Goal: Navigation & Orientation: Find specific page/section

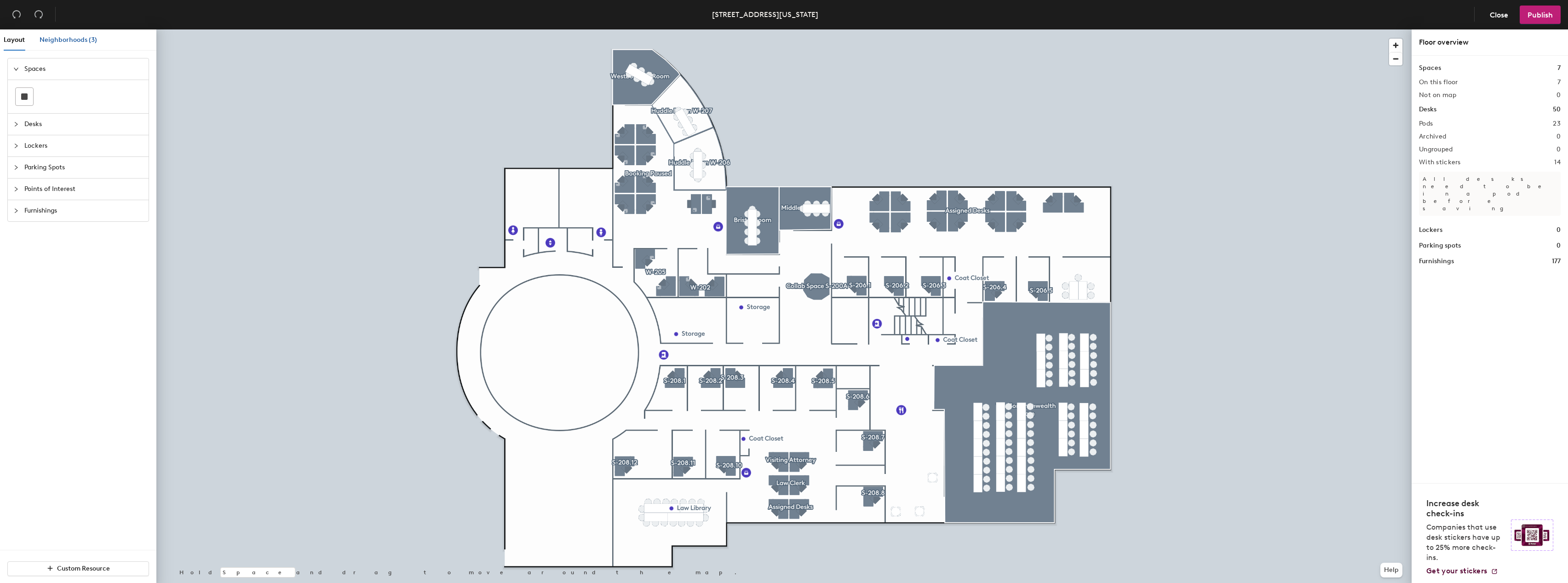
click at [61, 42] on span "Neighborhoods (3)" at bounding box center [68, 40] width 57 height 8
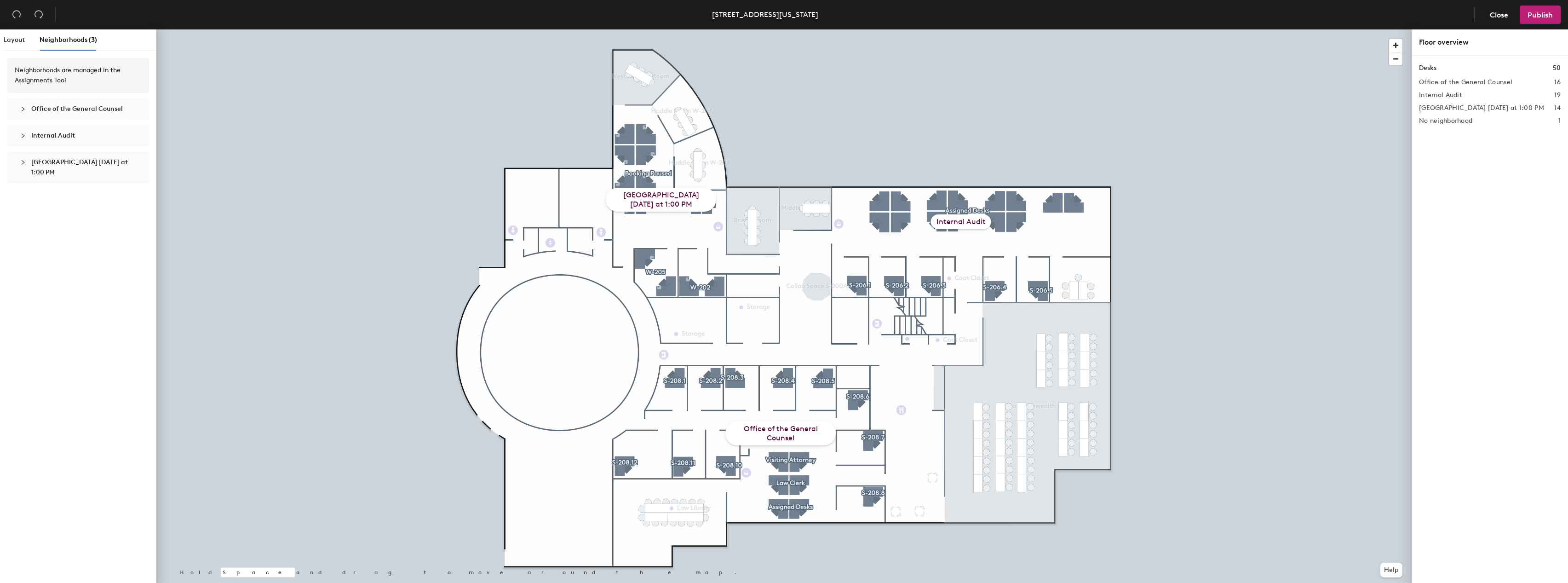
click at [61, 161] on span "[GEOGRAPHIC_DATA] [DATE] at 1:00 PM" at bounding box center [79, 167] width 97 height 18
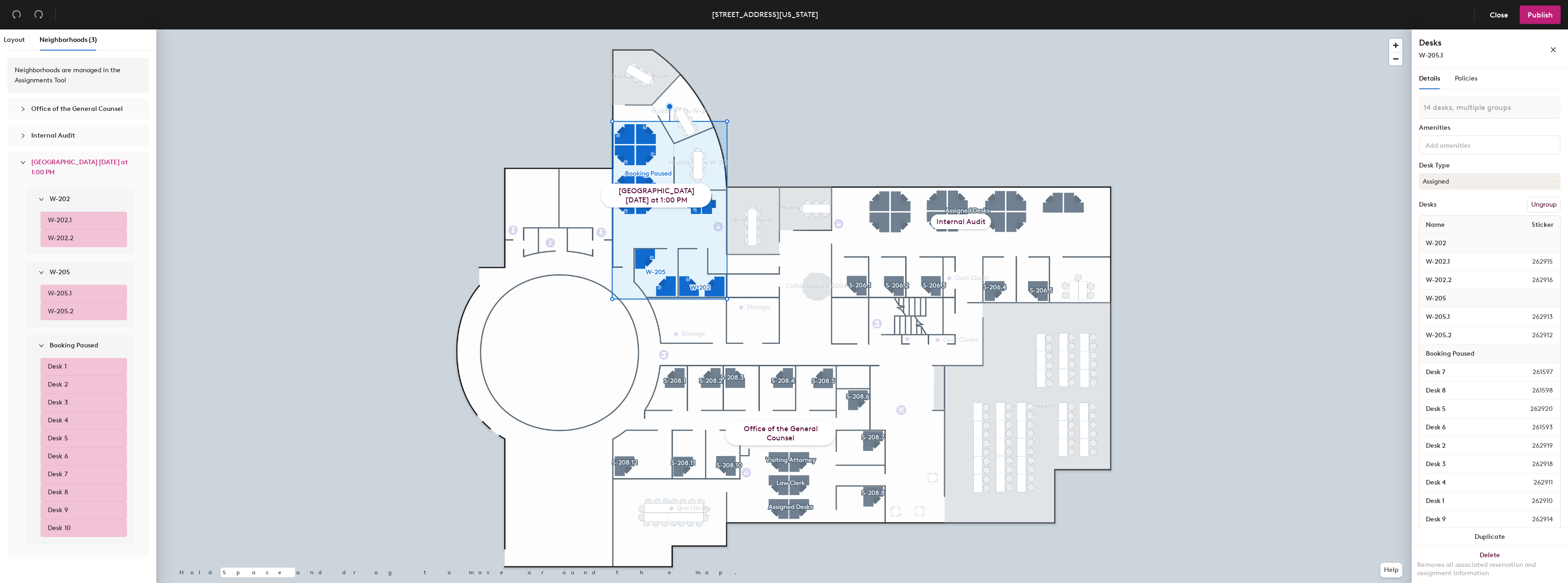
click at [649, 191] on div "[GEOGRAPHIC_DATA] [DATE] at 1:00 PM" at bounding box center [656, 196] width 110 height 24
click at [646, 190] on div "[GEOGRAPHIC_DATA] [DATE] at 1:00 PM" at bounding box center [656, 196] width 110 height 24
click at [77, 168] on span "[GEOGRAPHIC_DATA] [DATE] at 1:00 PM" at bounding box center [83, 167] width 105 height 20
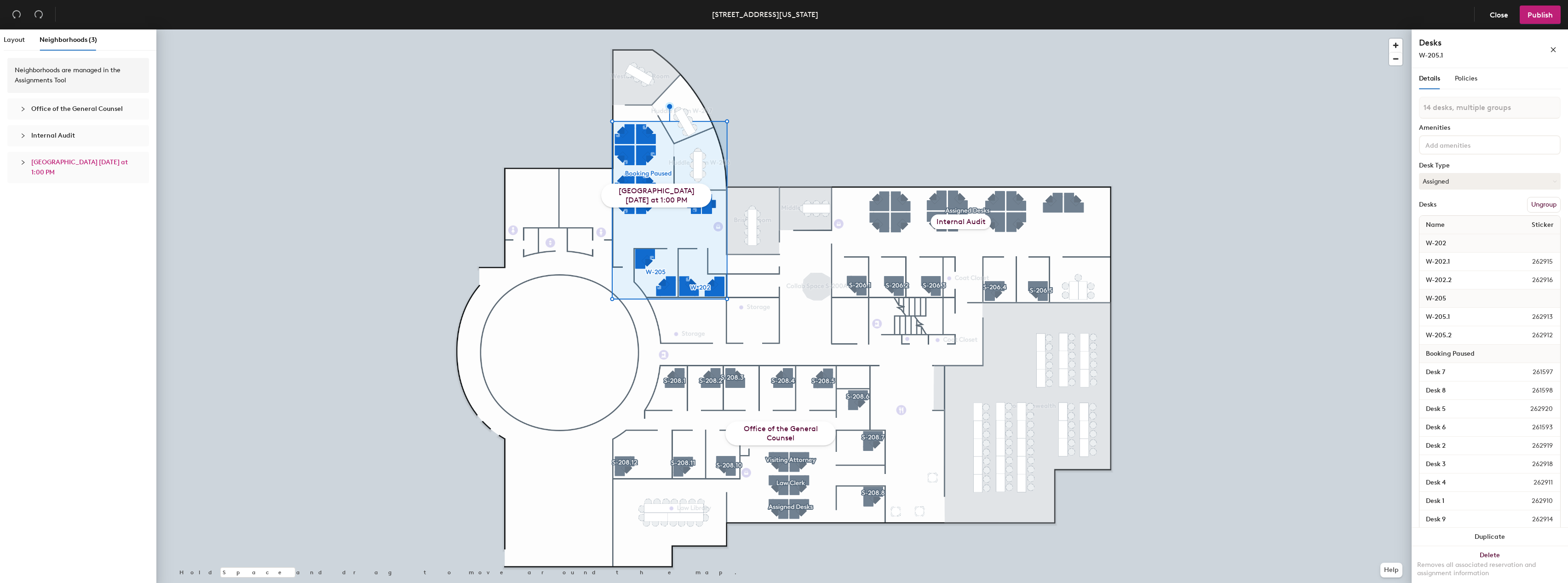
click at [74, 167] on span "[GEOGRAPHIC_DATA] [DATE] at 1:00 PM" at bounding box center [83, 167] width 105 height 20
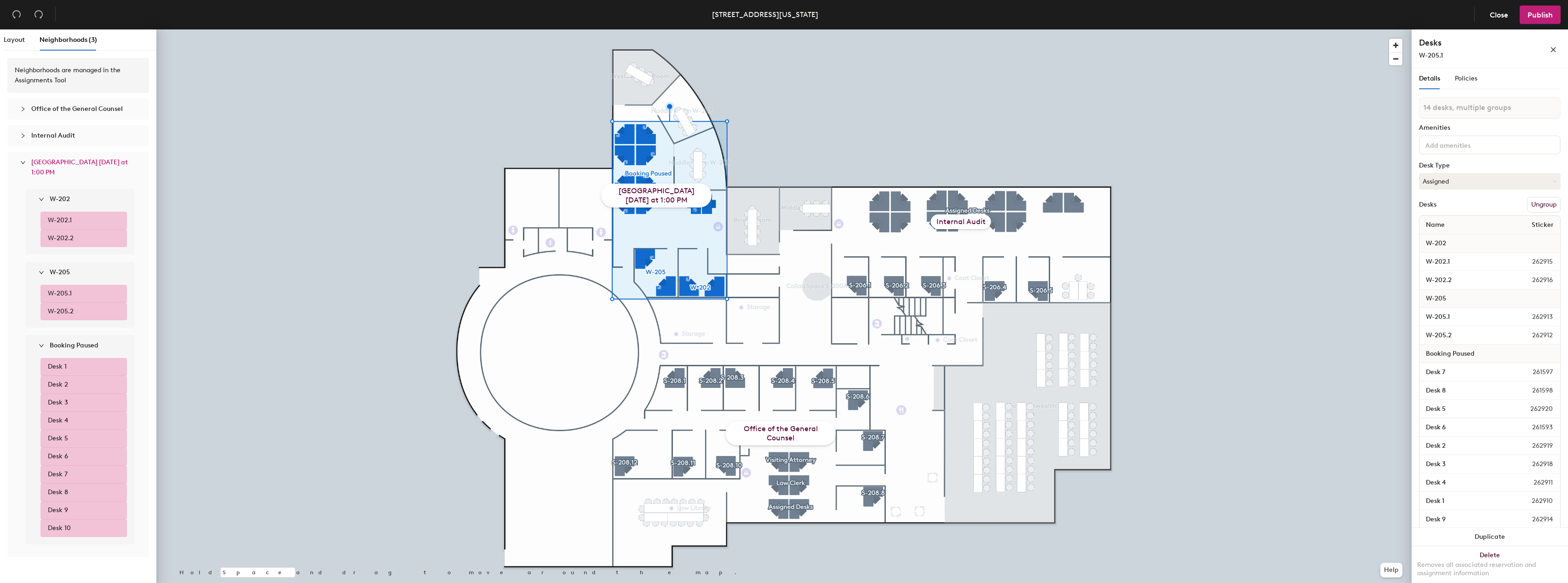
click at [808, 14] on div "[STREET_ADDRESS][US_STATE]" at bounding box center [765, 14] width 107 height 12
click at [1473, 78] on span "Policies" at bounding box center [1466, 78] width 23 height 8
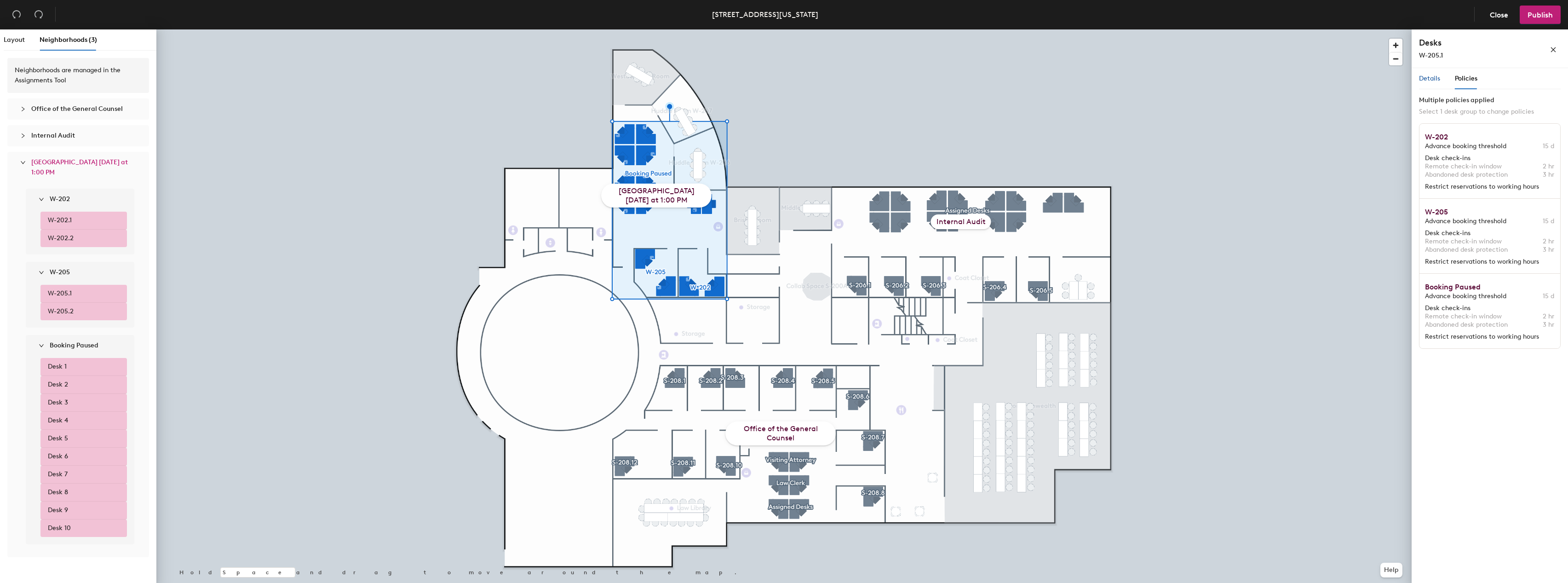
click at [1429, 75] on span "Details" at bounding box center [1429, 78] width 21 height 8
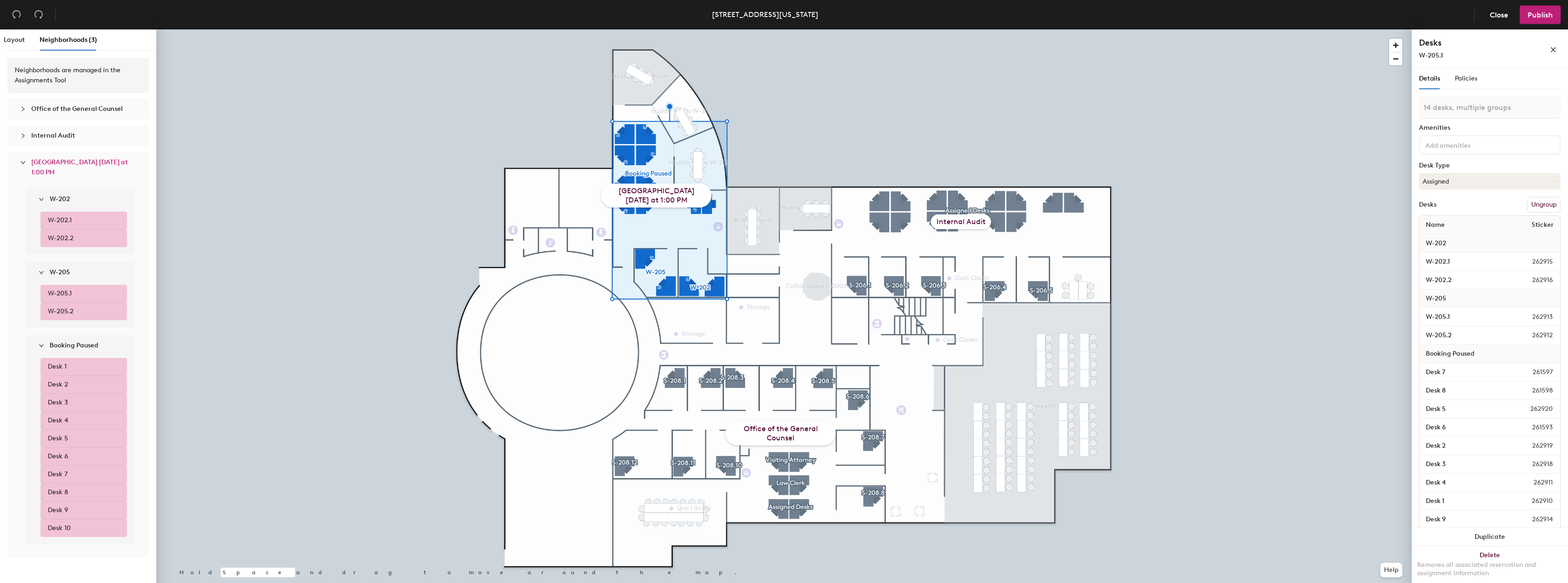
click at [641, 188] on div "[GEOGRAPHIC_DATA] [DATE] at 1:00 PM" at bounding box center [656, 196] width 110 height 24
click at [61, 164] on span "[GEOGRAPHIC_DATA] [DATE] at 1:00 PM" at bounding box center [79, 167] width 97 height 18
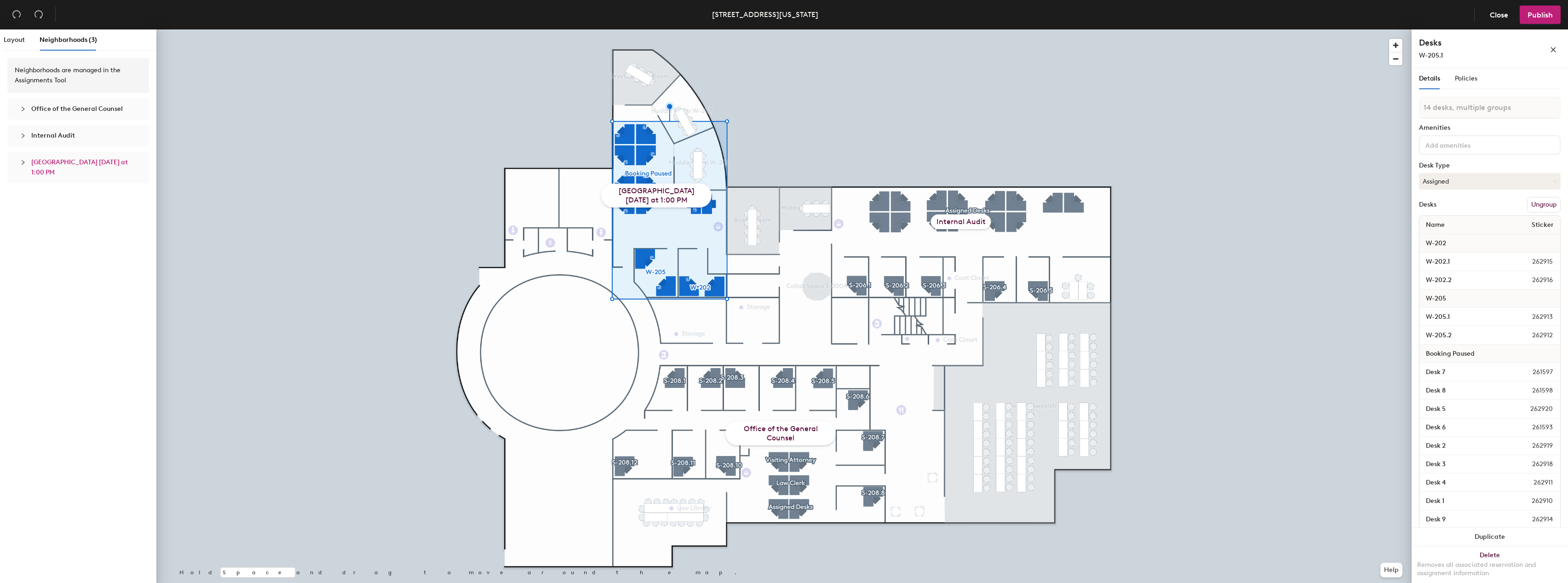
click at [27, 40] on div "Layout Neighborhoods (3)" at bounding box center [50, 40] width 93 height 21
click at [52, 165] on span "[GEOGRAPHIC_DATA] [DATE] at 1:00 PM" at bounding box center [79, 167] width 97 height 18
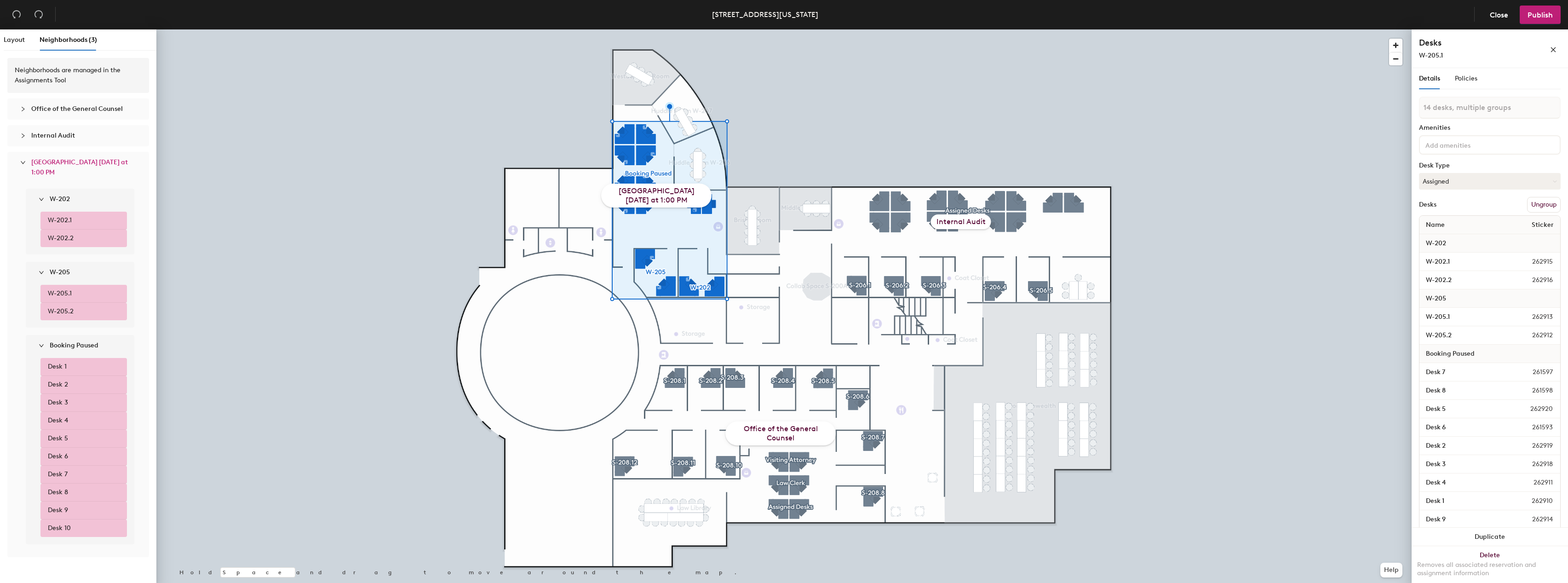
click at [665, 193] on div "[GEOGRAPHIC_DATA] [DATE] at 1:00 PM" at bounding box center [656, 196] width 110 height 24
click at [665, 193] on div "[GEOGRAPHIC_DATA] [DATE] at 1:00 PM" at bounding box center [656, 196] width 110 height 24
click at [63, 80] on div "Neighborhoods are managed in the Assignments Tool" at bounding box center [78, 75] width 127 height 20
click at [16, 43] on span "Layout" at bounding box center [14, 40] width 21 height 8
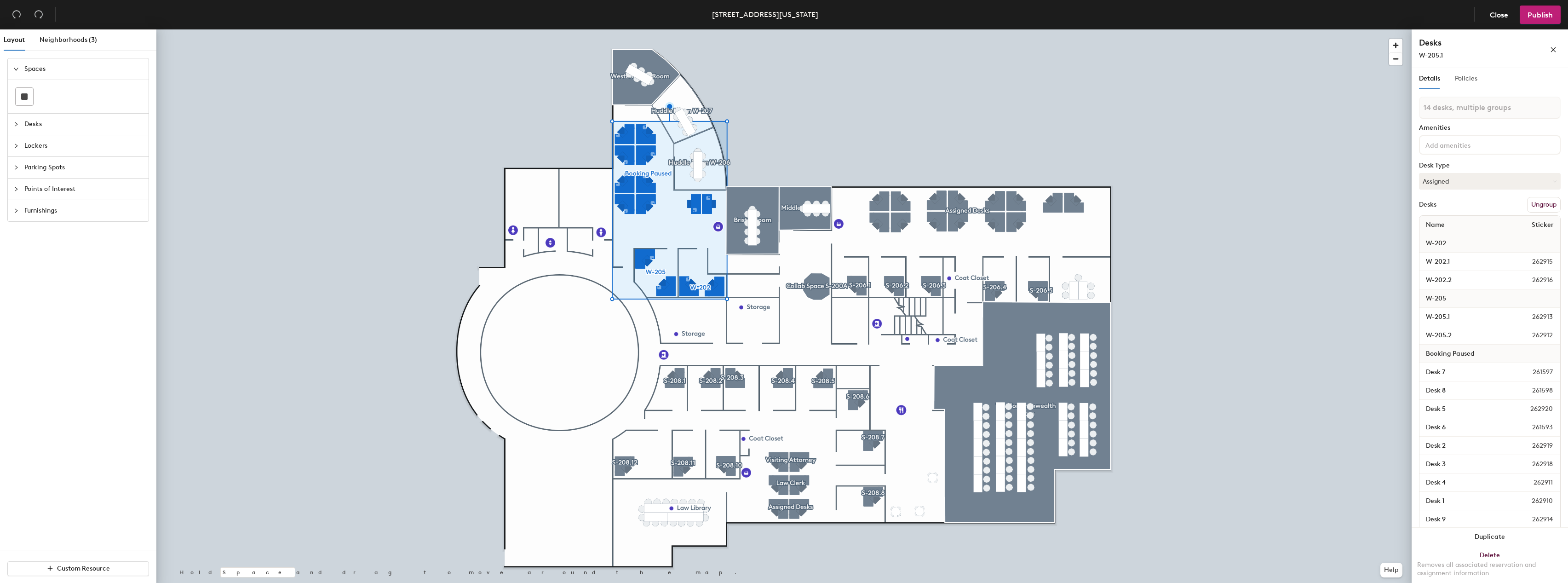
click at [1470, 84] on div "Policies" at bounding box center [1466, 79] width 23 height 21
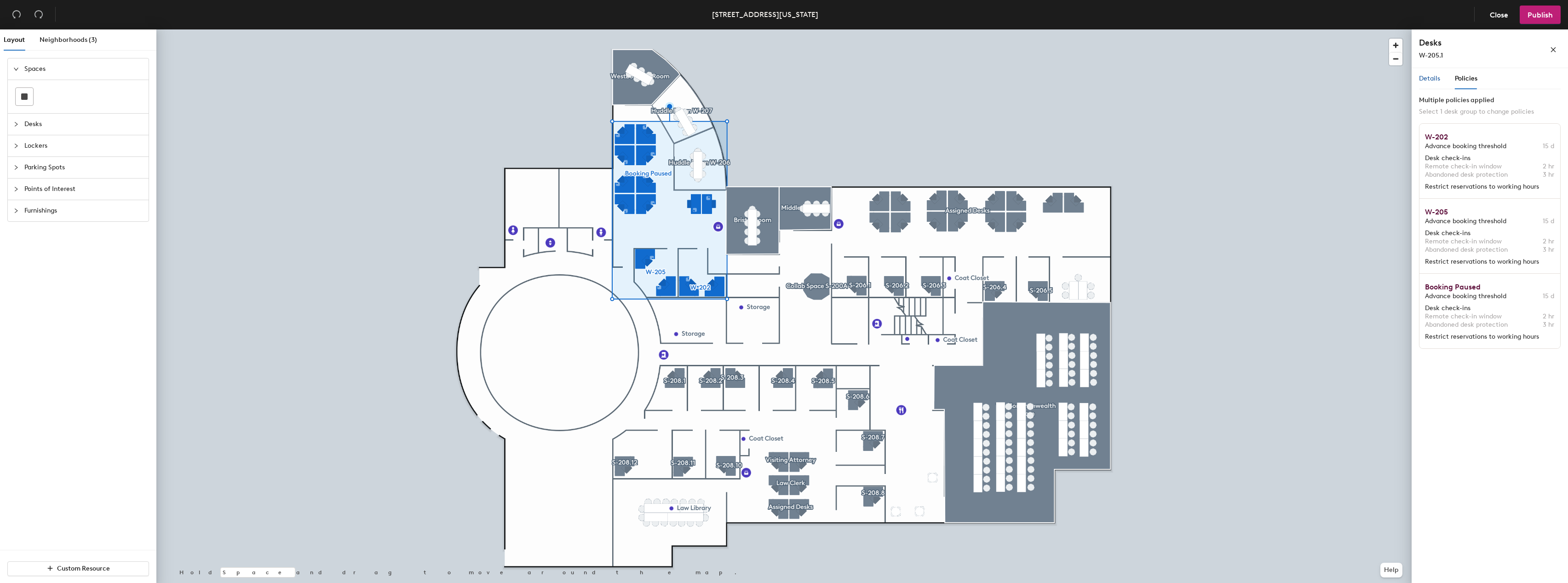
click at [1432, 79] on span "Details" at bounding box center [1429, 78] width 21 height 8
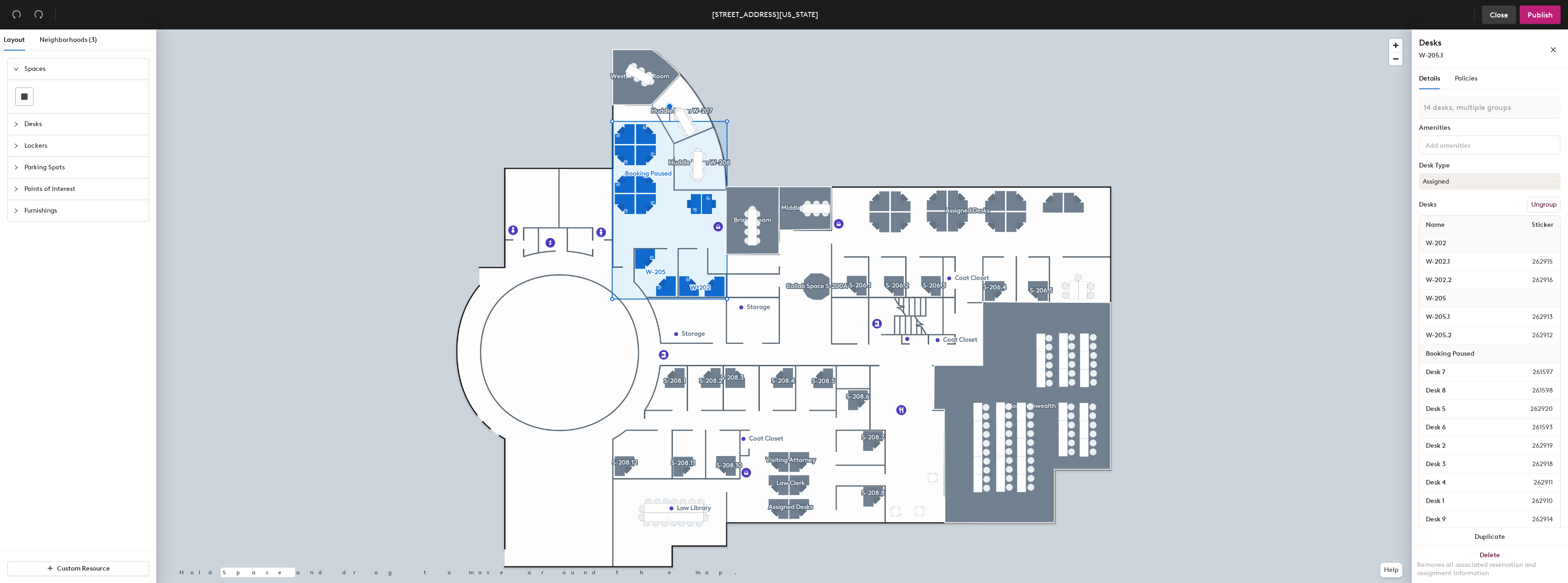
click at [1499, 12] on span "Close" at bounding box center [1499, 15] width 18 height 9
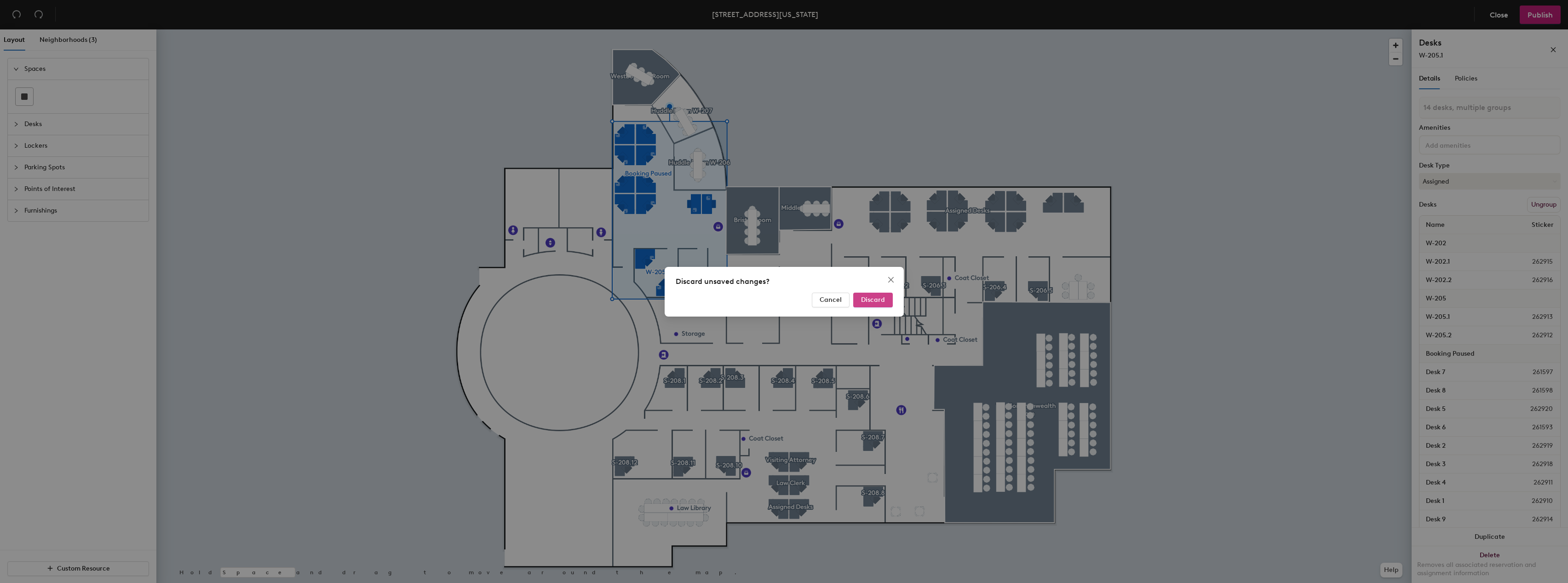
click at [870, 297] on span "Discard" at bounding box center [873, 300] width 24 height 8
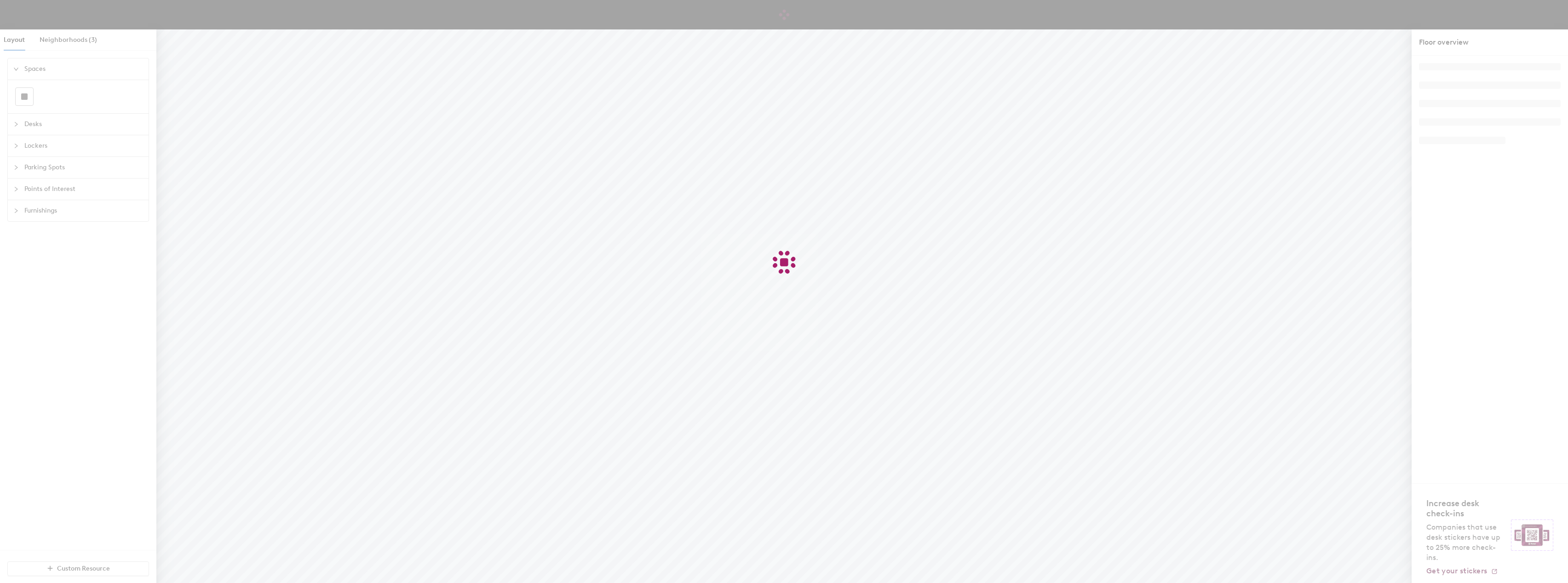
click at [66, 37] on div at bounding box center [784, 291] width 1568 height 583
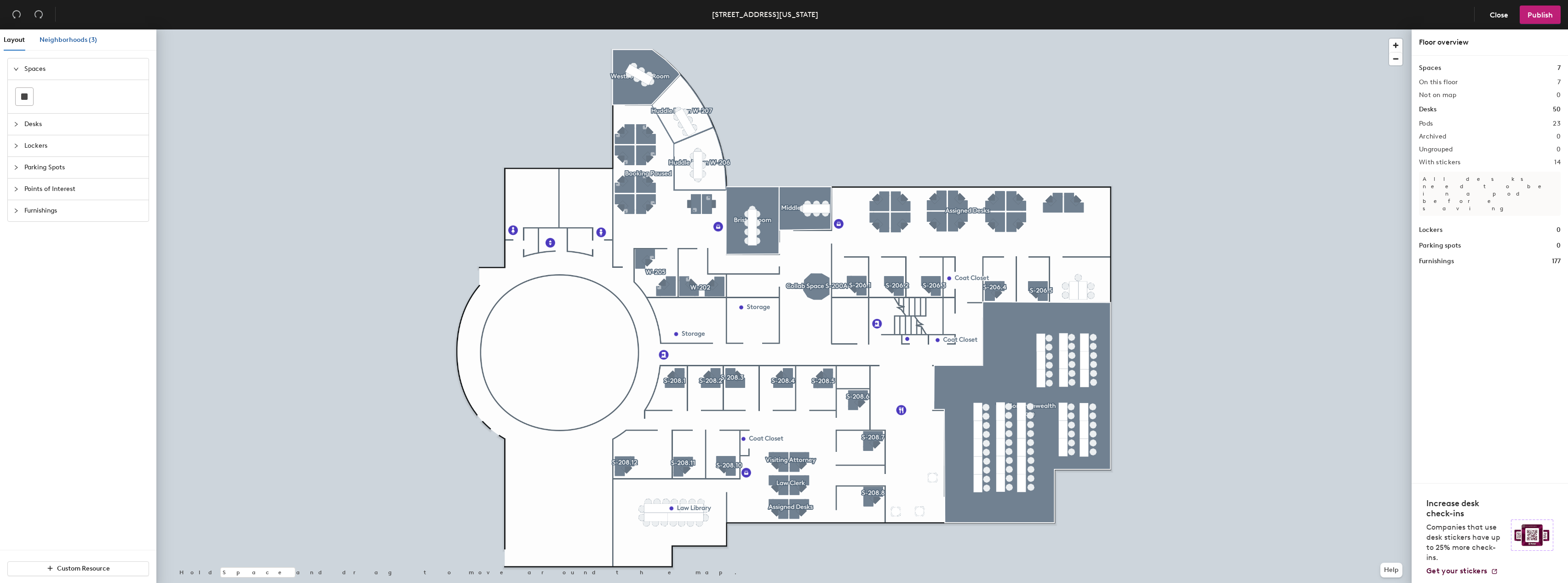
click at [59, 38] on span "Neighborhoods (3)" at bounding box center [68, 40] width 57 height 8
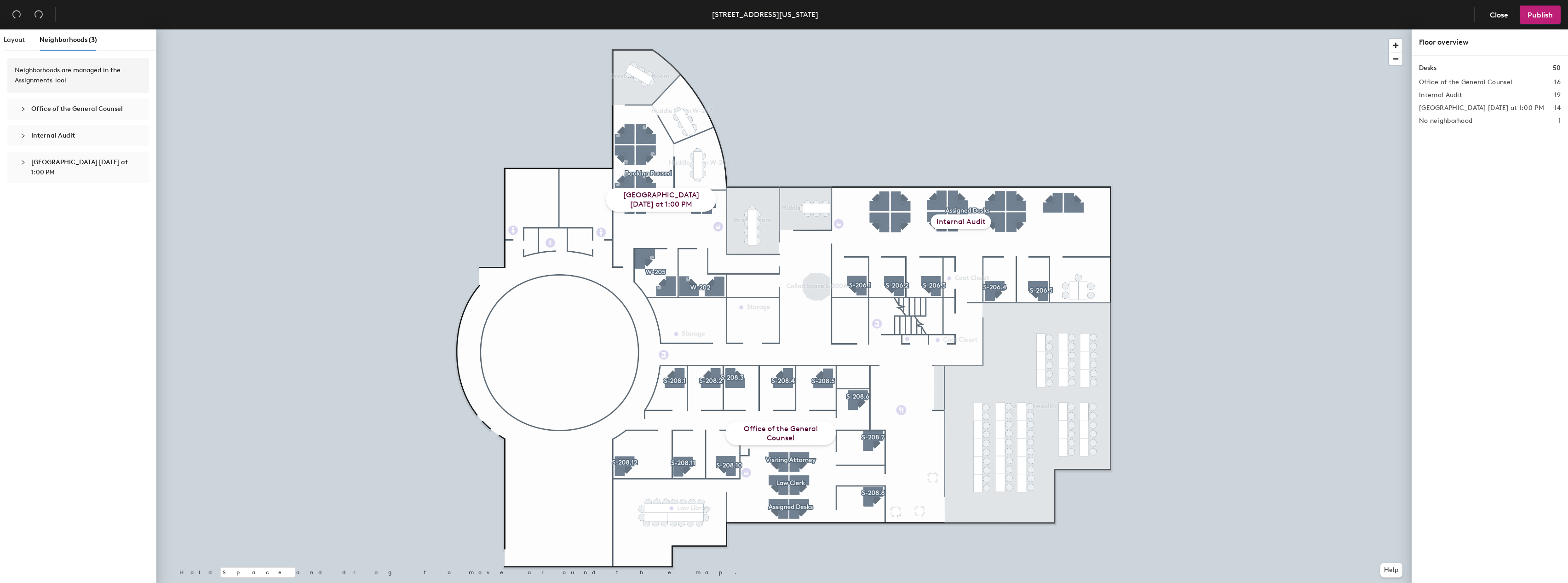
click at [50, 167] on span "[GEOGRAPHIC_DATA] [DATE] at 1:00 PM" at bounding box center [83, 167] width 105 height 20
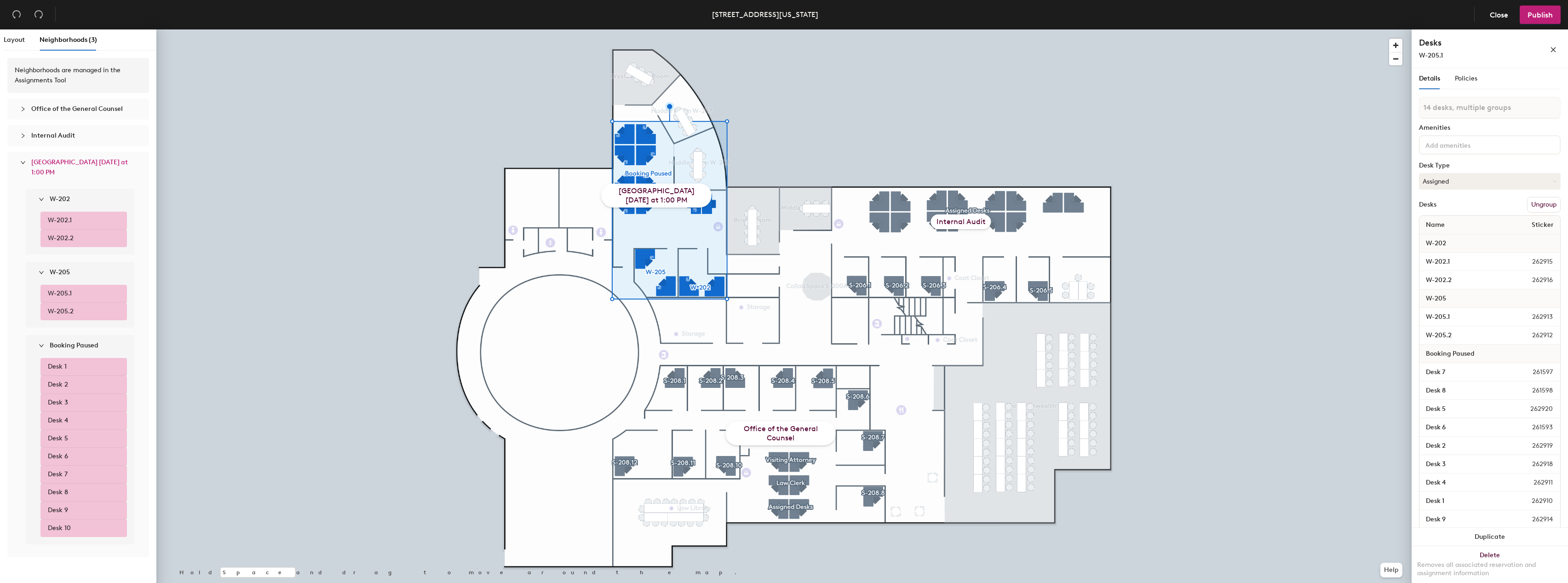
click at [65, 168] on span "[GEOGRAPHIC_DATA] [DATE] at 1:00 PM" at bounding box center [83, 167] width 105 height 20
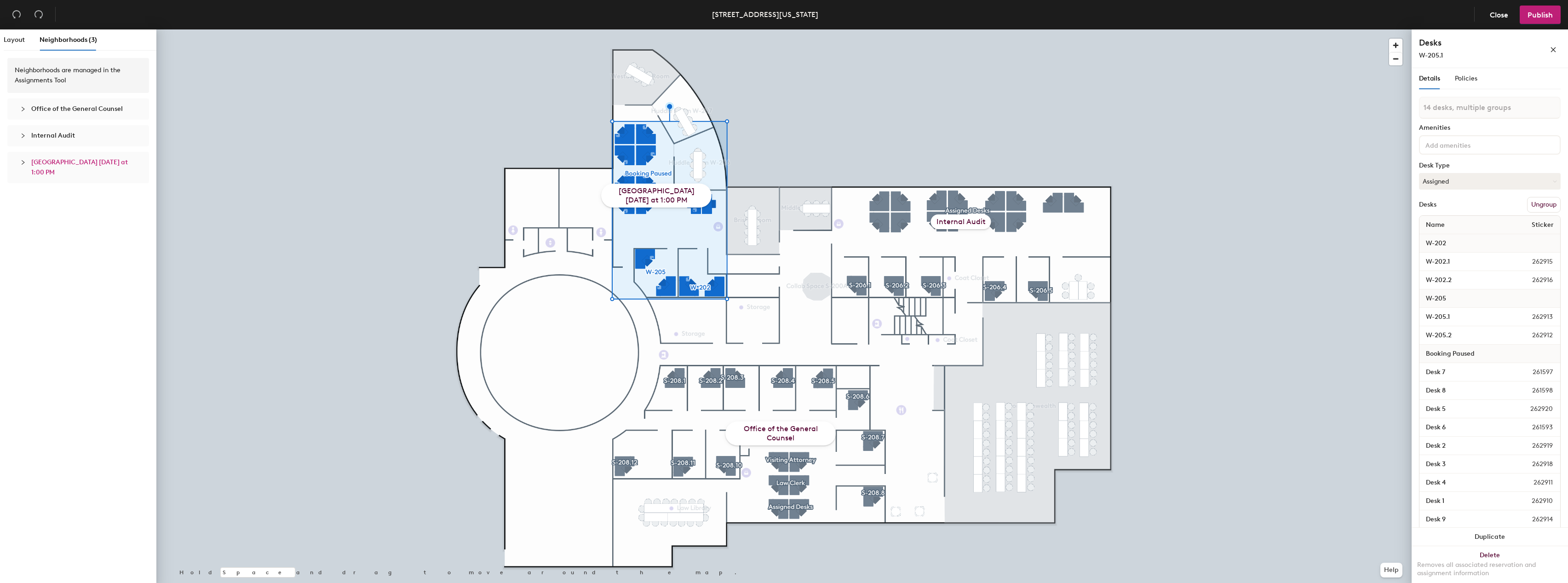
click at [65, 167] on span "[GEOGRAPHIC_DATA] [DATE] at 1:00 PM" at bounding box center [83, 167] width 105 height 20
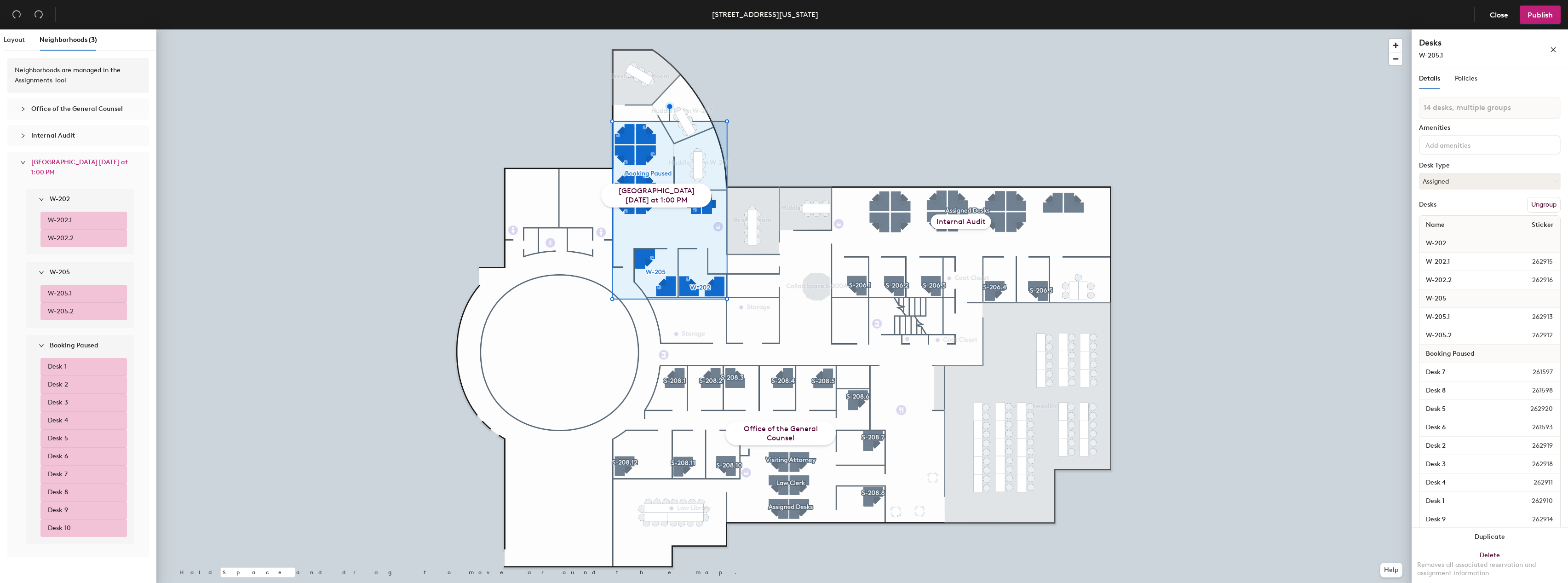
click at [650, 197] on div "[GEOGRAPHIC_DATA] [DATE] at 1:00 PM" at bounding box center [656, 196] width 110 height 24
click at [656, 194] on div "[GEOGRAPHIC_DATA] [DATE] at 1:00 PM" at bounding box center [656, 196] width 110 height 24
click at [656, 195] on div "[GEOGRAPHIC_DATA] [DATE] at 1:00 PM" at bounding box center [656, 196] width 110 height 24
click at [667, 196] on div "[GEOGRAPHIC_DATA] [DATE] at 1:00 PM" at bounding box center [656, 196] width 110 height 24
click at [1473, 77] on span "Policies" at bounding box center [1466, 78] width 23 height 8
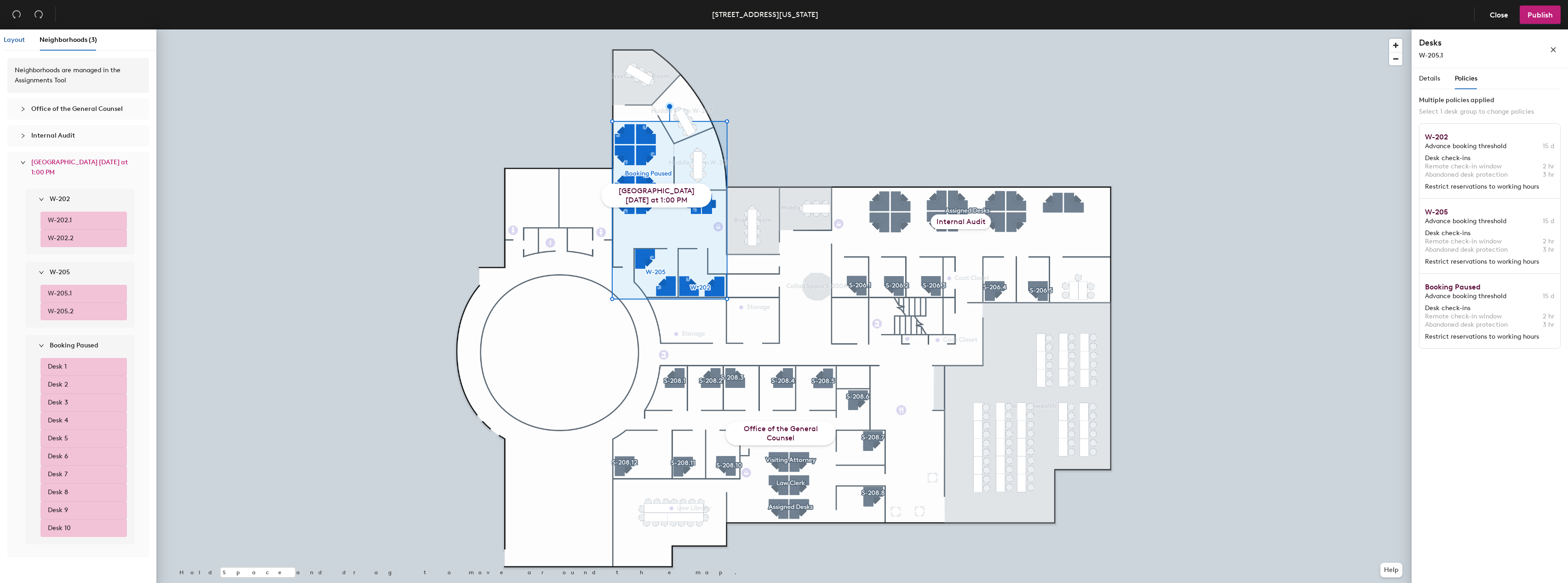
click at [19, 42] on span "Layout" at bounding box center [14, 40] width 21 height 8
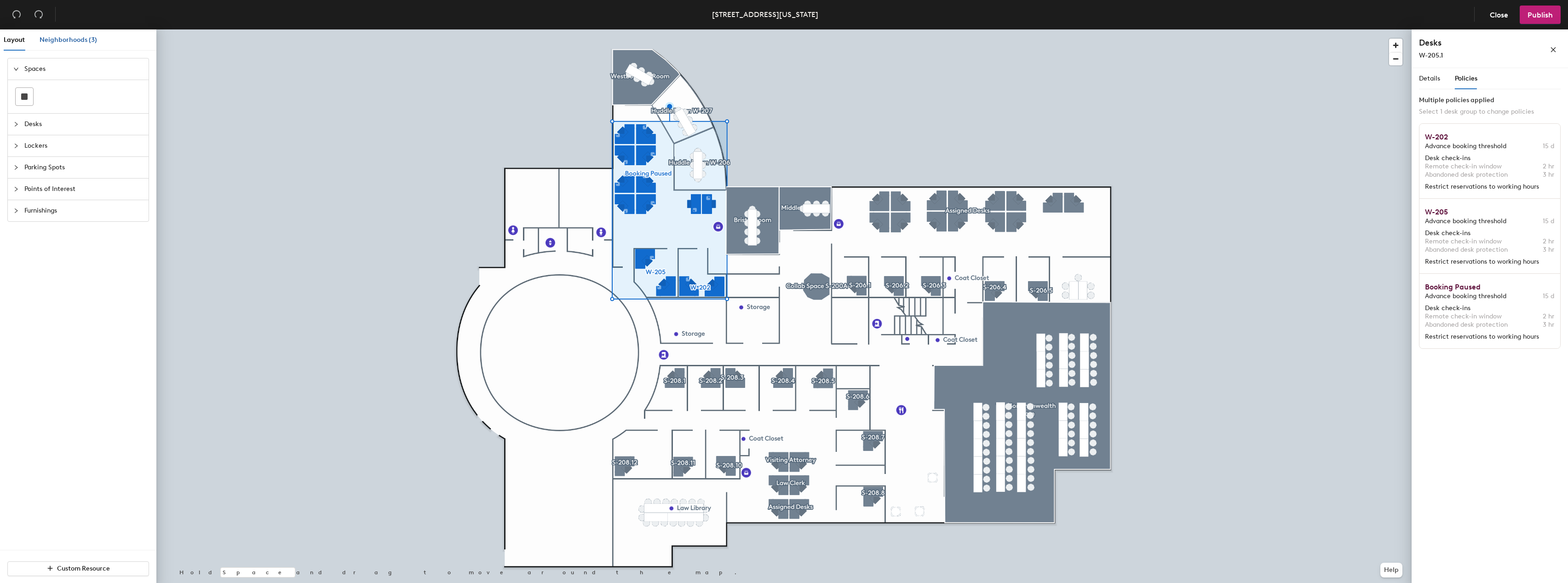
click at [69, 41] on span "Neighborhoods (3)" at bounding box center [68, 40] width 57 height 8
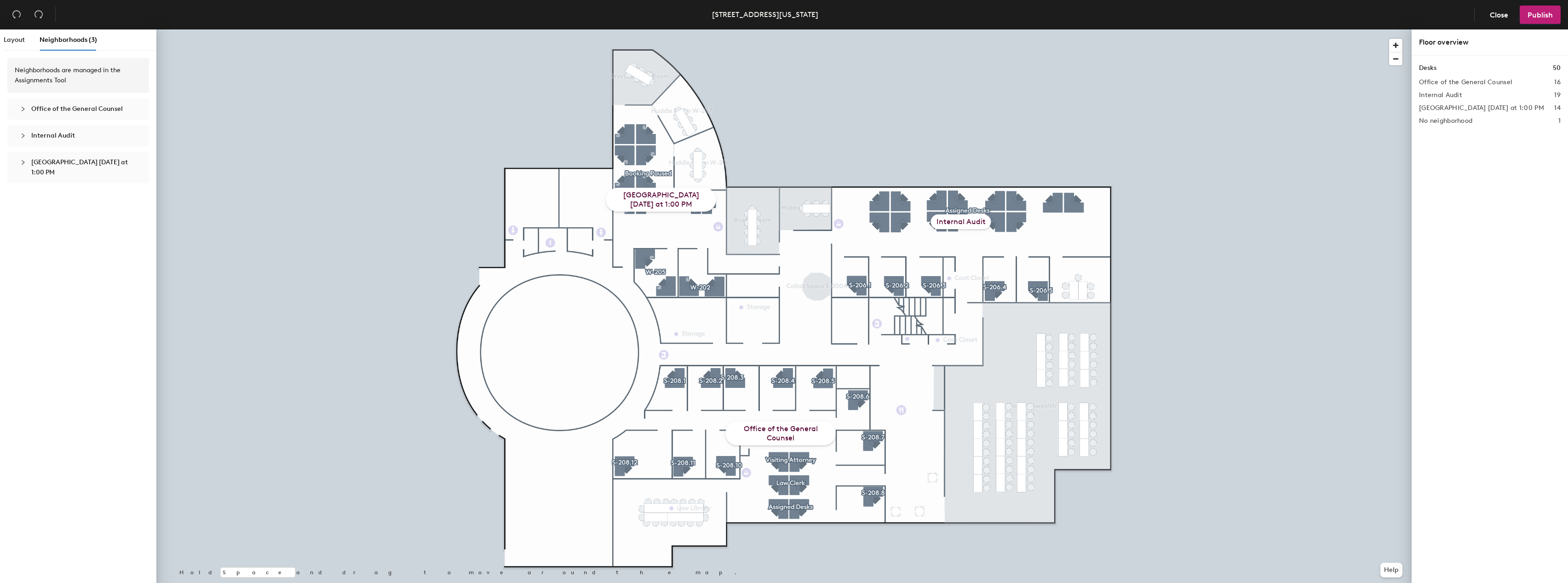
click at [1468, 111] on h2 "[GEOGRAPHIC_DATA] [DATE] at 1:00 PM" at bounding box center [1482, 108] width 125 height 7
click at [1447, 112] on h2 "[GEOGRAPHIC_DATA] [DATE] at 1:00 PM" at bounding box center [1482, 108] width 125 height 7
click at [1441, 112] on h2 "[GEOGRAPHIC_DATA] [DATE] at 1:00 PM" at bounding box center [1482, 108] width 125 height 7
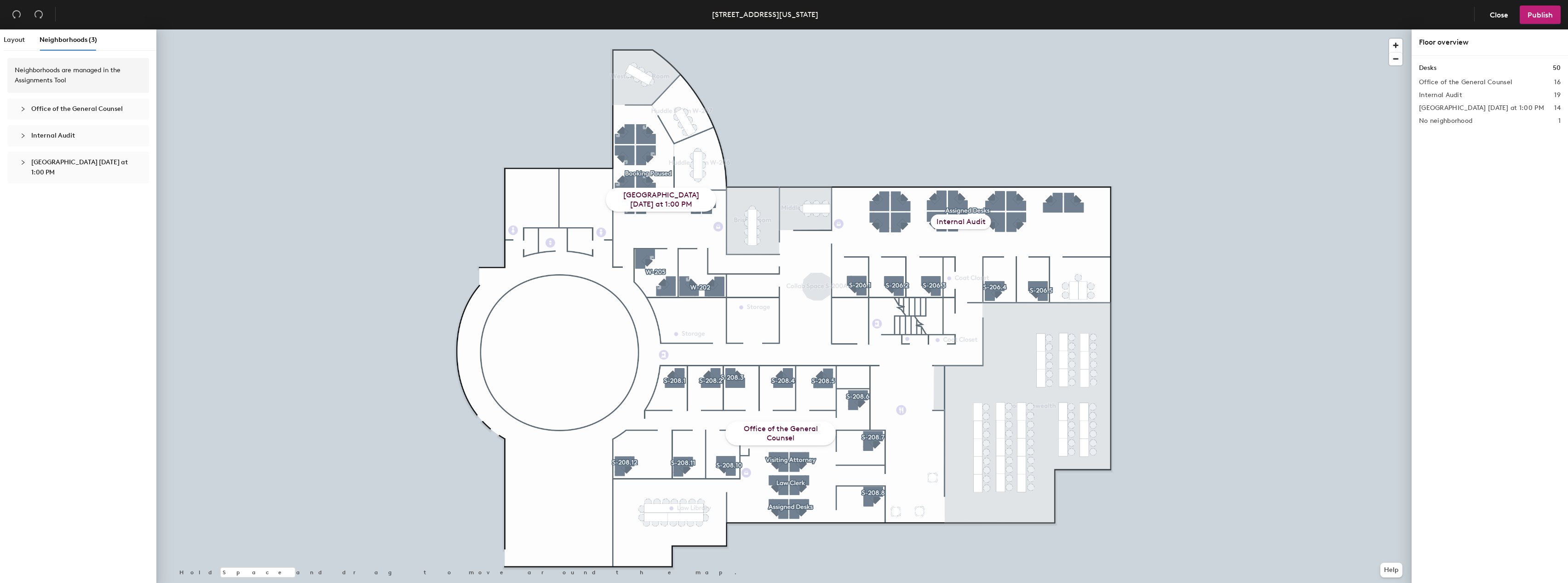
click at [1440, 112] on h2 "[GEOGRAPHIC_DATA] [DATE] at 1:00 PM" at bounding box center [1482, 108] width 125 height 7
click at [646, 189] on div "[GEOGRAPHIC_DATA] [DATE] at 1:00 PM" at bounding box center [660, 199] width 110 height 24
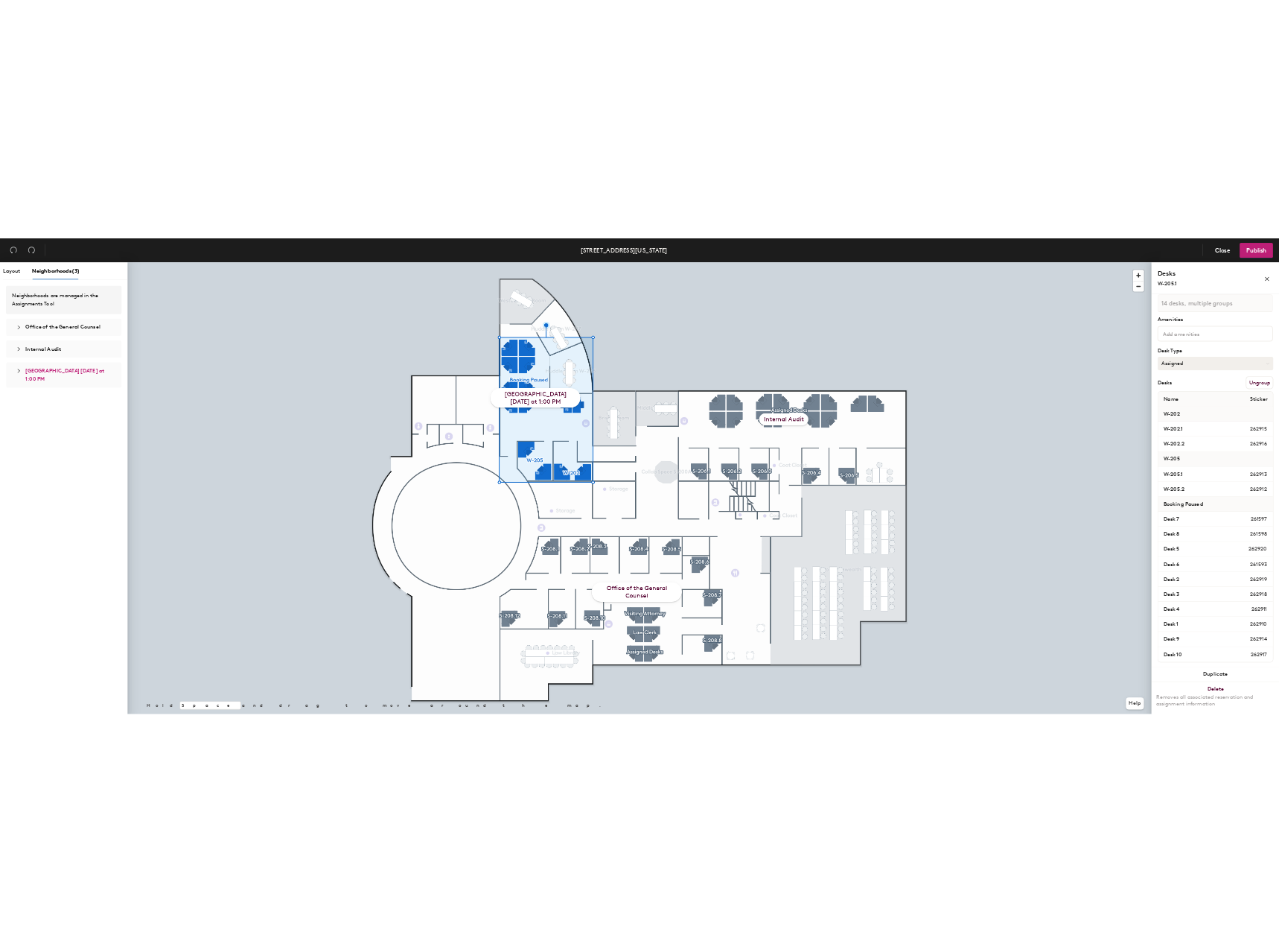
scroll to position [53, 0]
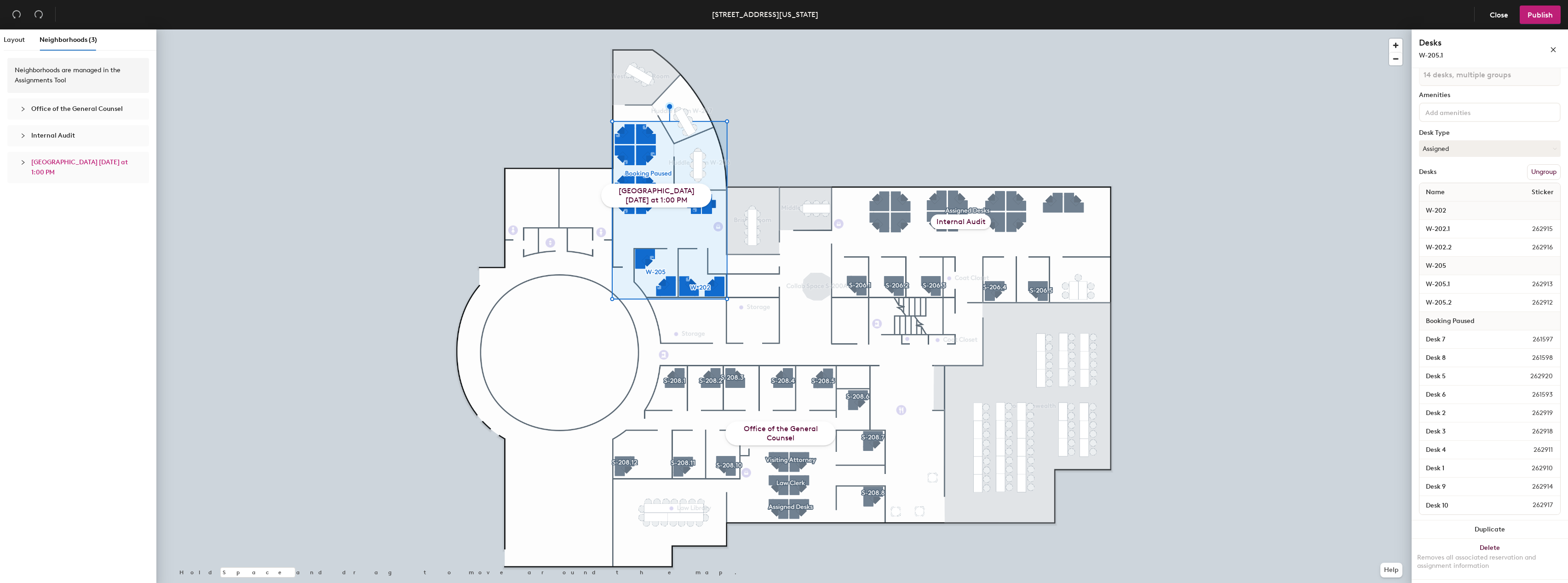
click at [55, 46] on div "Neighborhoods (3)" at bounding box center [68, 40] width 57 height 21
click at [660, 194] on div "[GEOGRAPHIC_DATA] [DATE] at 1:00 PM" at bounding box center [656, 196] width 110 height 24
click at [652, 195] on div "[GEOGRAPHIC_DATA] [DATE] at 1:00 PM" at bounding box center [656, 196] width 110 height 24
click at [88, 169] on span "[GEOGRAPHIC_DATA] [DATE] at 1:00 PM" at bounding box center [83, 167] width 105 height 20
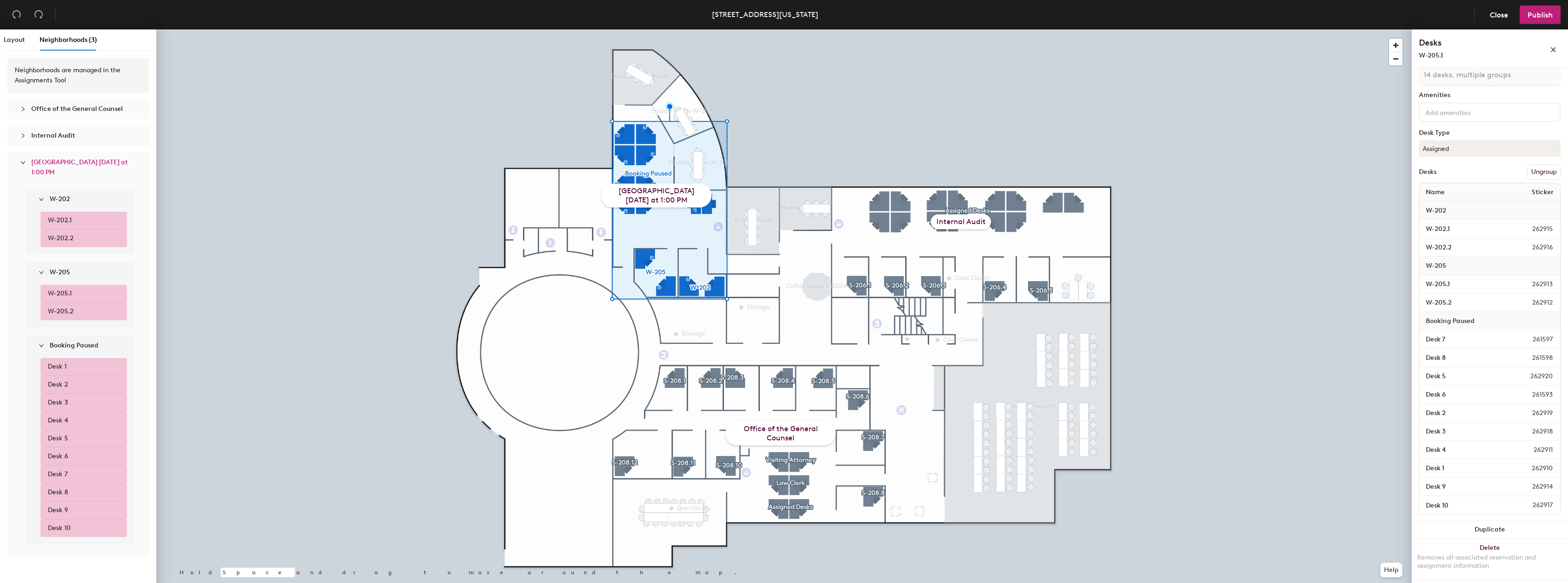
click at [41, 342] on div at bounding box center [44, 345] width 11 height 10
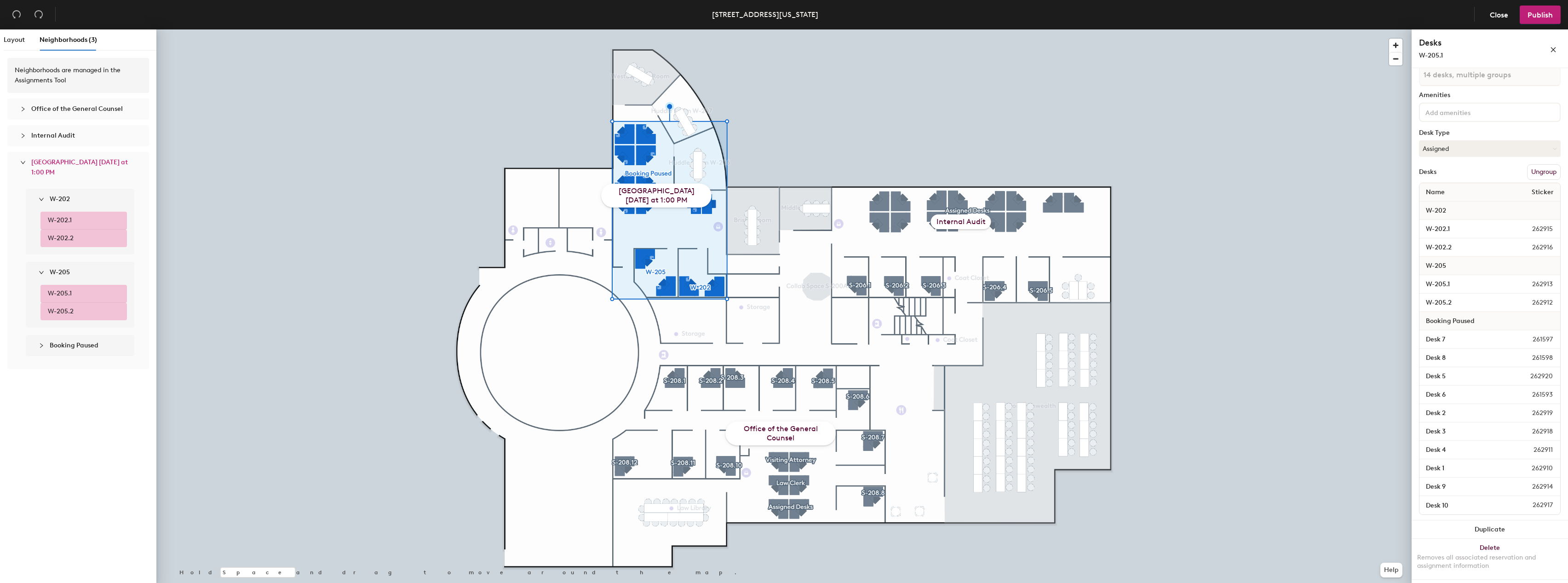
click at [45, 267] on div at bounding box center [44, 272] width 11 height 10
click at [42, 197] on icon "expanded" at bounding box center [41, 199] width 5 height 5
click at [51, 170] on span "Westborough Suite Open House Today at 1:00 PM" at bounding box center [79, 167] width 97 height 18
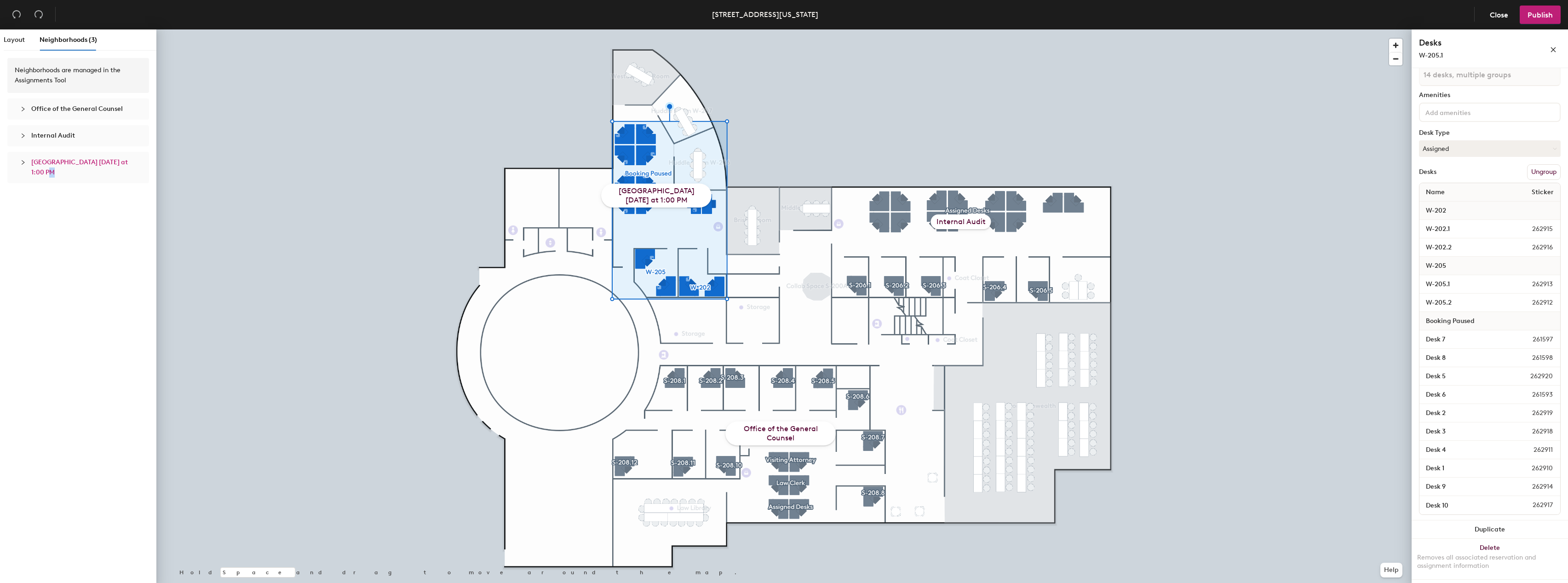
click at [52, 169] on span "Westborough Suite Open House Today at 1:00 PM" at bounding box center [79, 167] width 97 height 18
click at [24, 39] on span "Layout" at bounding box center [14, 40] width 21 height 8
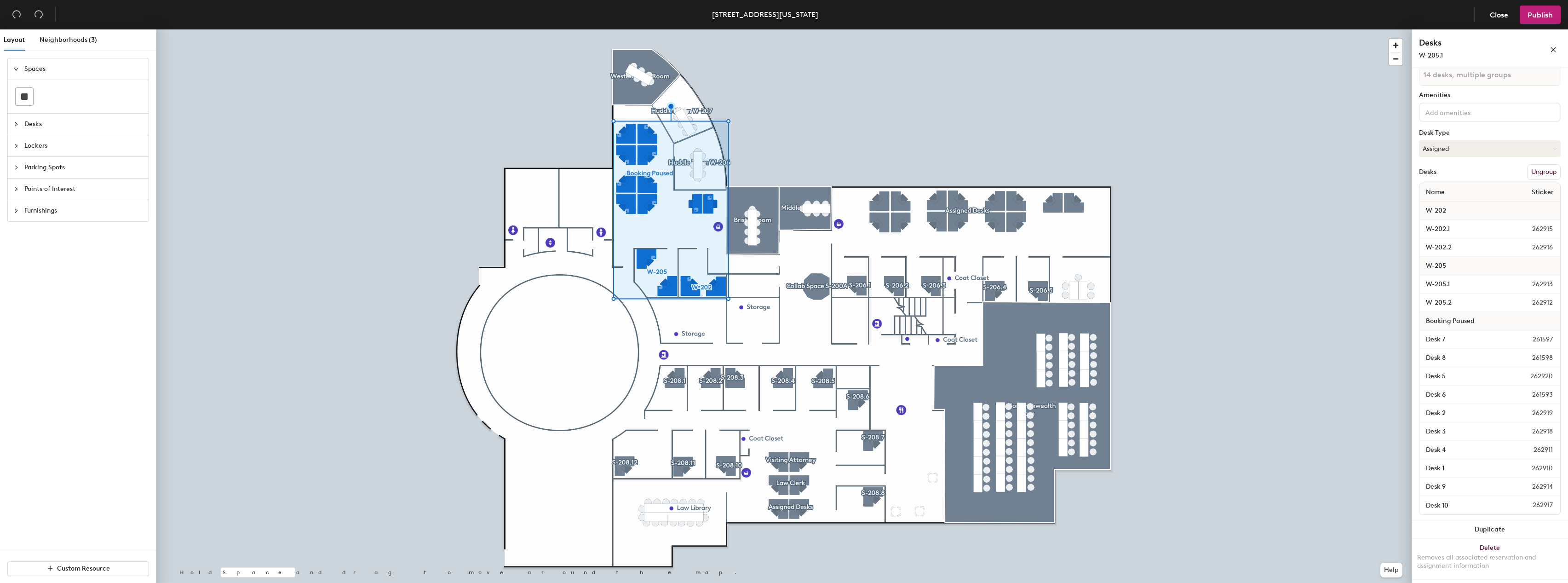
click at [38, 185] on span "Points of Interest" at bounding box center [83, 189] width 119 height 21
click at [43, 257] on span "Furnishings" at bounding box center [83, 251] width 119 height 21
click at [49, 136] on span "Parking Spots" at bounding box center [83, 134] width 119 height 21
click at [48, 116] on span "Lockers" at bounding box center [83, 112] width 119 height 21
click at [49, 95] on span "Desks" at bounding box center [83, 90] width 119 height 21
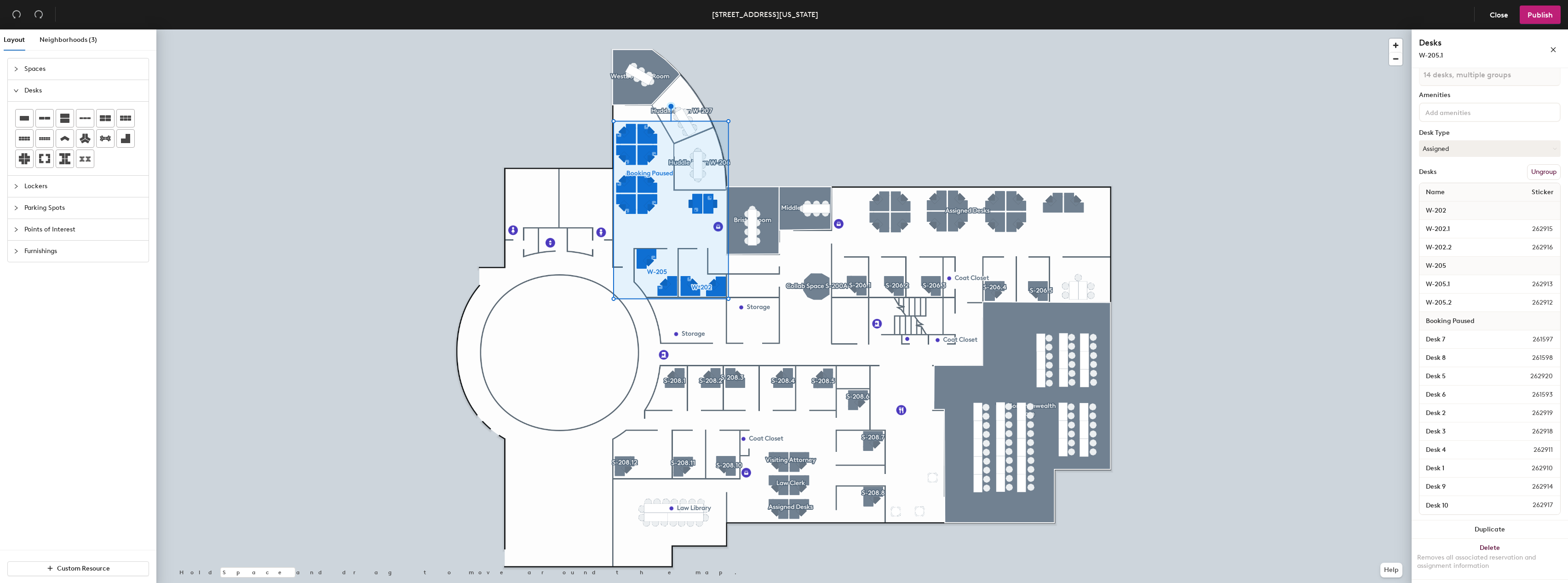
click at [49, 71] on span "Spaces" at bounding box center [83, 69] width 119 height 21
click at [55, 38] on span "Neighborhoods (3)" at bounding box center [68, 40] width 57 height 8
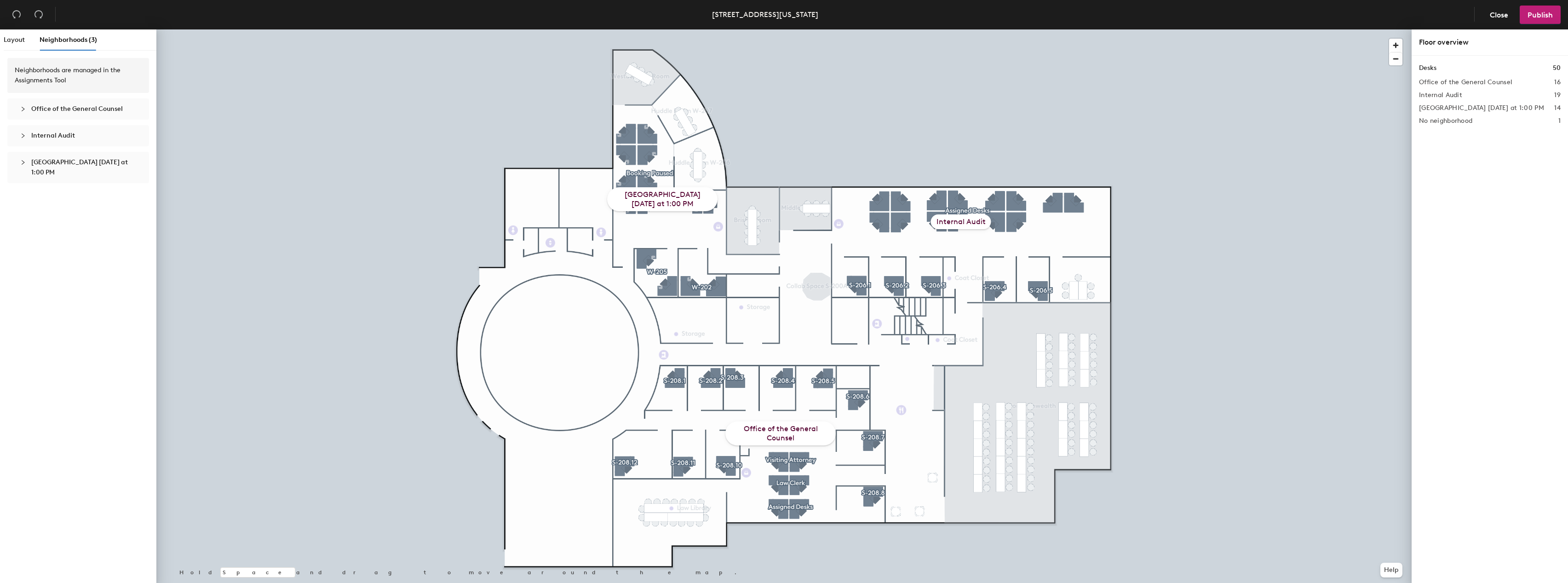
click at [811, 430] on div "Office of the General Counsel" at bounding box center [780, 433] width 110 height 24
